Goal: Navigation & Orientation: Find specific page/section

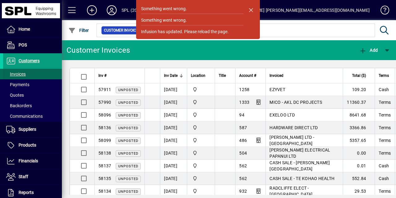
scroll to position [83, 0]
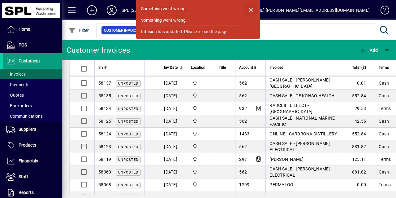
click at [253, 11] on span "button" at bounding box center [251, 9] width 15 height 15
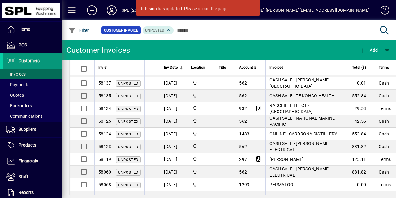
click at [31, 59] on span "Customers" at bounding box center [29, 60] width 21 height 5
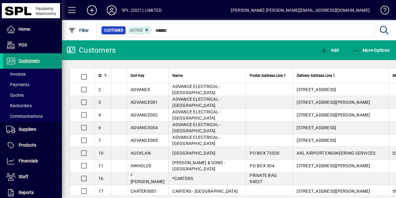
click at [25, 58] on span "Customers" at bounding box center [29, 60] width 21 height 5
click at [24, 75] on span "Invoices" at bounding box center [16, 74] width 20 height 5
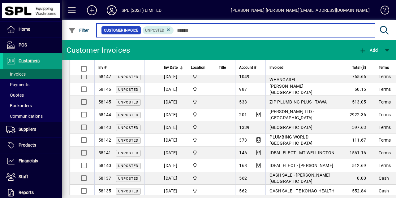
scroll to position [101, 0]
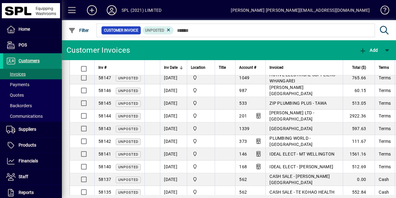
click at [32, 60] on span "Customers" at bounding box center [29, 60] width 21 height 5
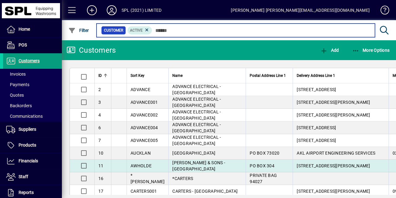
scroll to position [115, 0]
